Goal: Task Accomplishment & Management: Complete application form

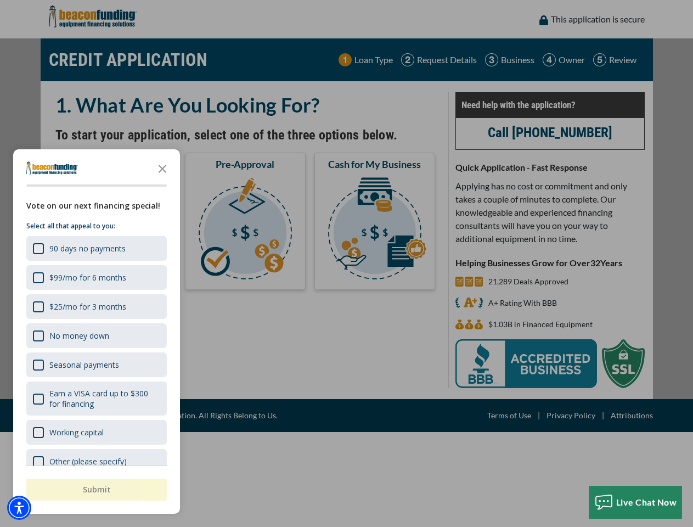
click at [19, 508] on img "Accessibility Menu" at bounding box center [19, 507] width 24 height 24
click at [346, 263] on body "Skip to main content Enable accessibility for low vision Open the accessibility…" at bounding box center [346, 263] width 693 height 527
click at [162, 168] on body "Skip to main content Enable accessibility for low vision Open the accessibility…" at bounding box center [346, 263] width 693 height 527
click at [95, 248] on body "Skip to main content Enable accessibility for low vision Open the accessibility…" at bounding box center [346, 263] width 693 height 527
click at [95, 277] on body "Skip to main content Enable accessibility for low vision Open the accessibility…" at bounding box center [346, 263] width 693 height 527
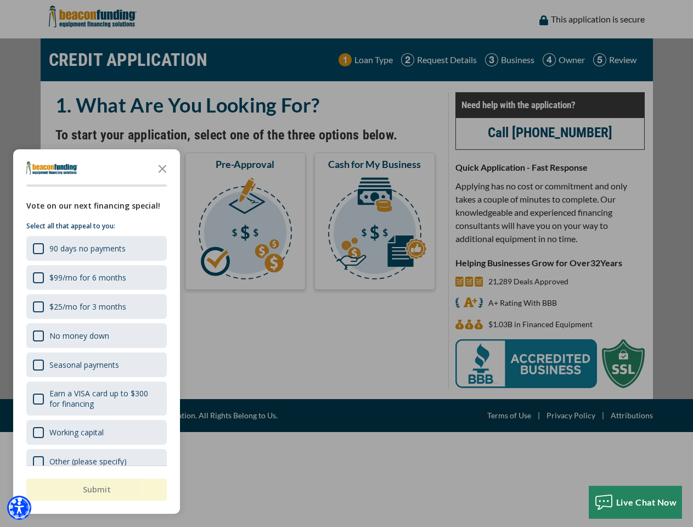
click at [95, 306] on body "Skip to main content Enable accessibility for low vision Open the accessibility…" at bounding box center [346, 263] width 693 height 527
click at [95, 335] on body "Skip to main content Enable accessibility for low vision Open the accessibility…" at bounding box center [346, 263] width 693 height 527
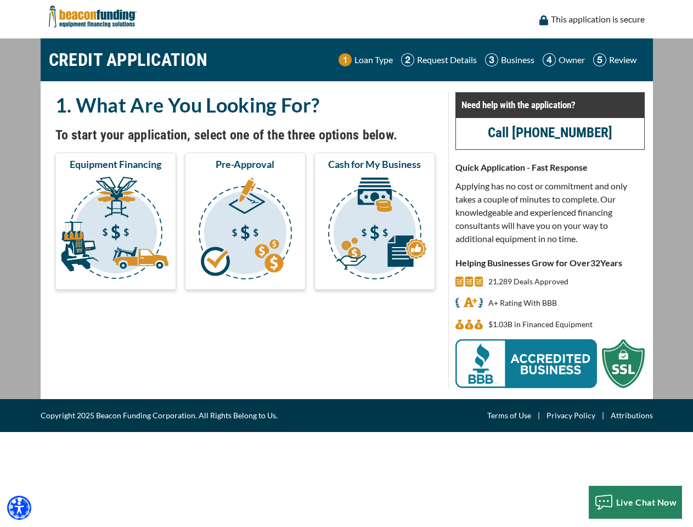
click at [95, 364] on body "Skip to main content Enable accessibility for low vision Open the accessibility…" at bounding box center [346, 263] width 693 height 527
click at [95, 398] on body "Skip to main content Enable accessibility for low vision Open the accessibility…" at bounding box center [346, 263] width 693 height 527
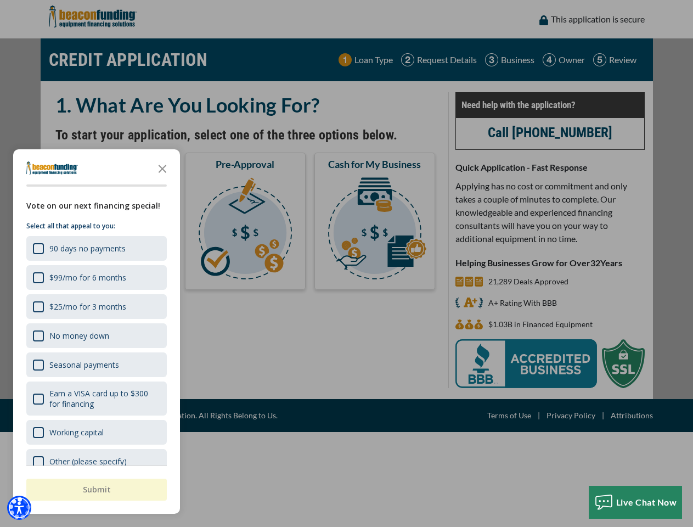
click at [95, 432] on body "Skip to main content Enable accessibility for low vision Open the accessibility…" at bounding box center [346, 263] width 693 height 527
